Goal: Transaction & Acquisition: Purchase product/service

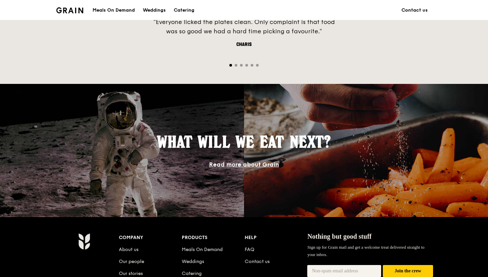
scroll to position [406, 0]
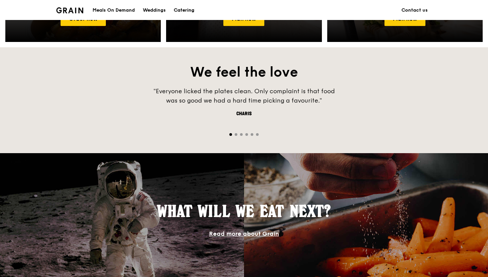
click at [178, 3] on div "Catering" at bounding box center [184, 10] width 21 height 20
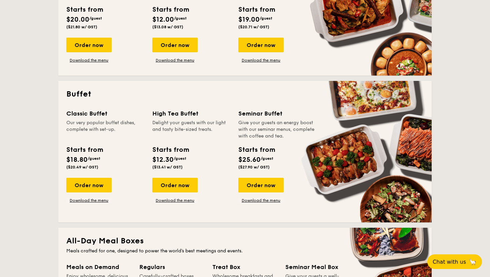
scroll to position [225, 0]
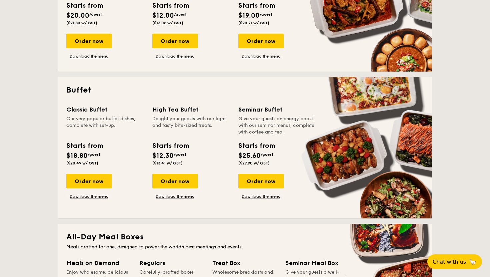
click at [80, 117] on div "Our very popular buffet dishes, complete with set-up." at bounding box center [105, 126] width 78 height 20
click at [80, 179] on div "Order now" at bounding box center [88, 181] width 45 height 15
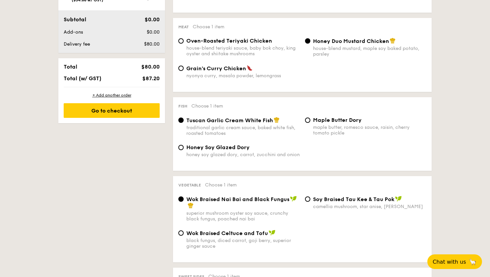
scroll to position [339, 0]
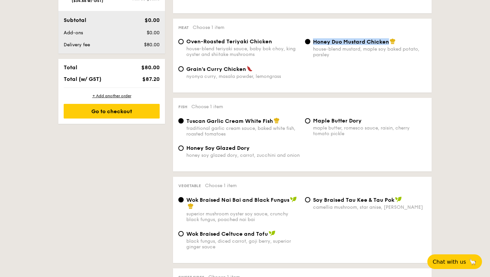
drag, startPoint x: 312, startPoint y: 41, endPoint x: 387, endPoint y: 41, distance: 74.6
click at [387, 41] on div "Honey Duo Mustard Chicken house-blend mustard, maple soy baked potato, parsley" at bounding box center [365, 47] width 127 height 19
copy span "Honey Duo Mustard Chicken"
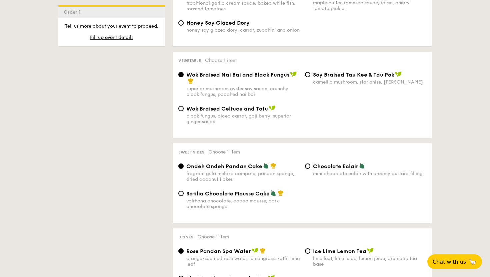
scroll to position [465, 0]
drag, startPoint x: 184, startPoint y: 76, endPoint x: 285, endPoint y: 74, distance: 101.0
click at [285, 74] on div "Wok Braised Nai Bai and Black Fungus superior mushroom oyster soy sauce, crunch…" at bounding box center [239, 84] width 127 height 26
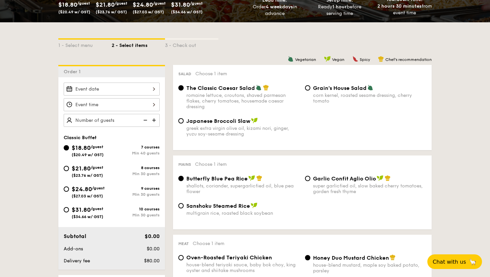
scroll to position [123, 0]
